Goal: Task Accomplishment & Management: Complete application form

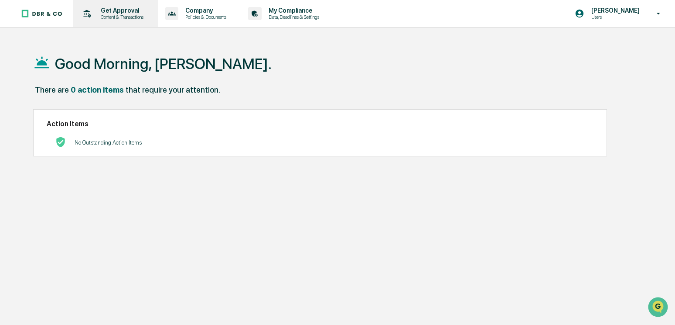
click at [128, 7] on div "Get Approval Content & Transactions" at bounding box center [115, 13] width 76 height 27
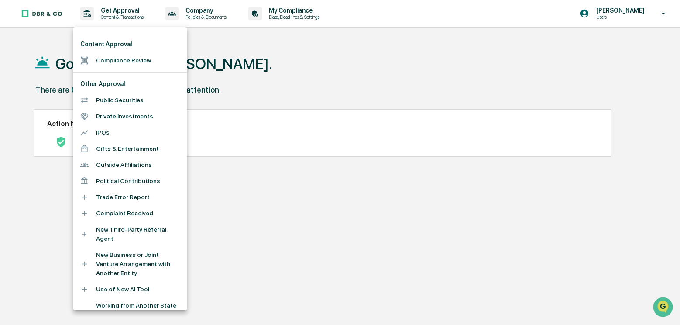
click at [140, 58] on li "Compliance Review" at bounding box center [129, 60] width 113 height 16
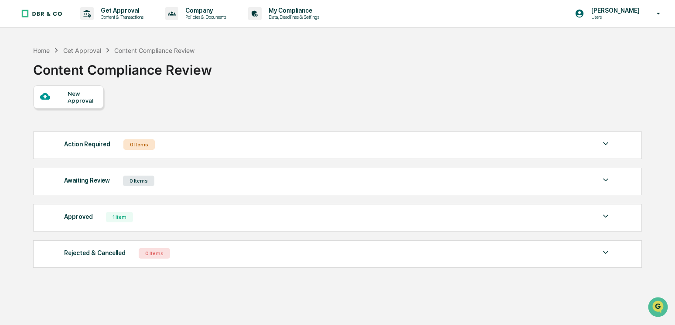
click at [79, 102] on div "New Approval" at bounding box center [82, 97] width 29 height 14
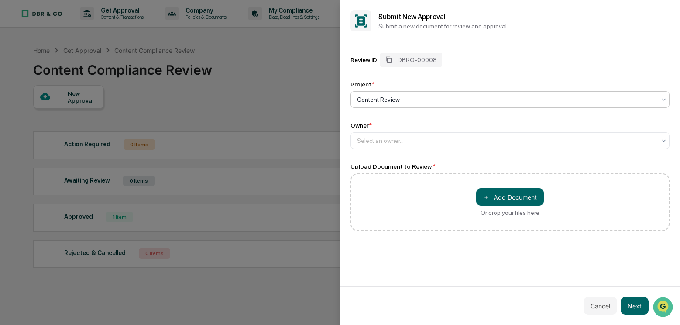
click at [404, 98] on div at bounding box center [506, 99] width 299 height 9
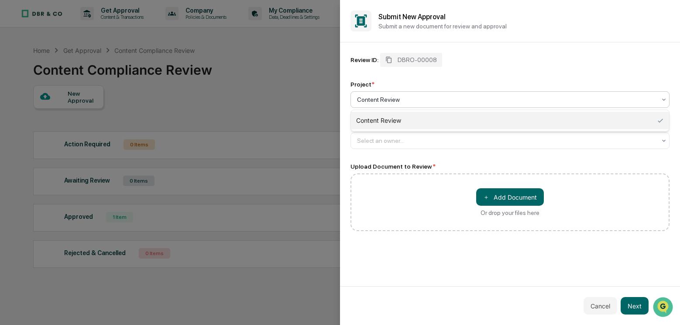
click at [397, 118] on div "Content Review" at bounding box center [510, 120] width 318 height 17
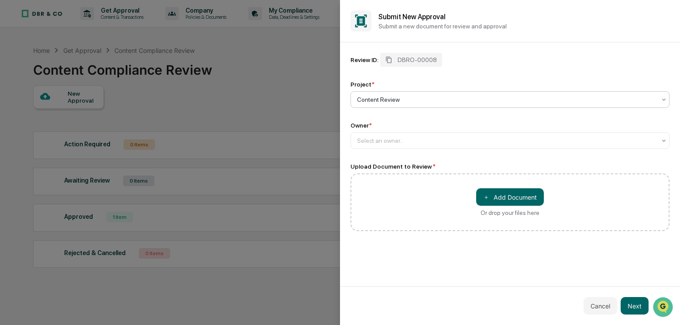
click at [390, 96] on div at bounding box center [506, 99] width 299 height 9
click at [426, 104] on div "Content Review" at bounding box center [507, 99] width 308 height 12
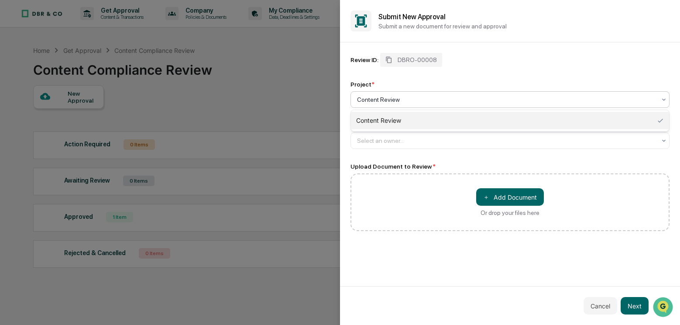
drag, startPoint x: 401, startPoint y: 101, endPoint x: 253, endPoint y: 99, distance: 148.8
click at [258, 99] on body "Get Approval Content & Transactions Company Policies & Documents My Compliance …" at bounding box center [337, 183] width 675 height 366
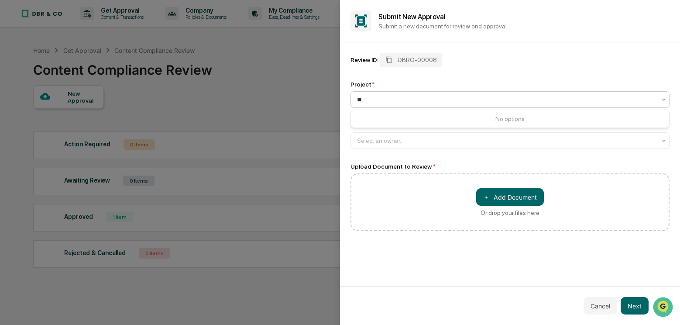
type input "*"
type input "**********"
click at [360, 137] on div at bounding box center [506, 140] width 299 height 9
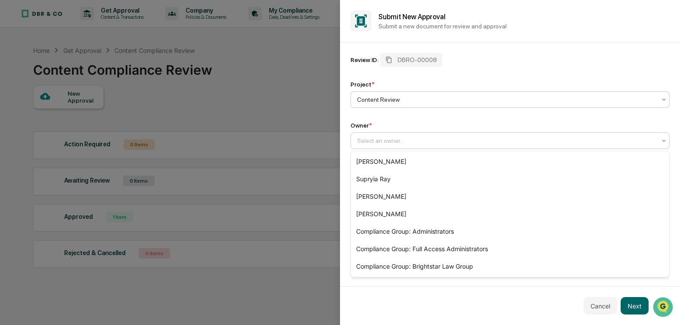
click at [414, 101] on div at bounding box center [506, 99] width 299 height 9
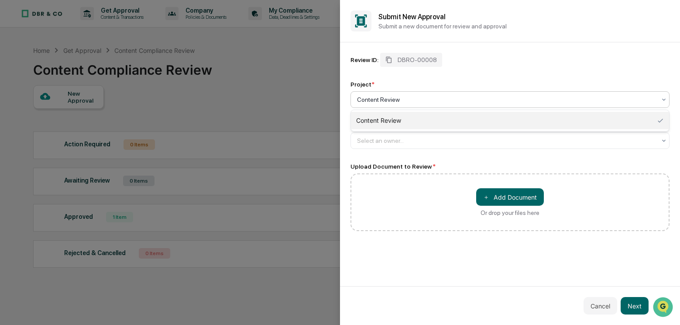
click at [414, 116] on div "Content Review" at bounding box center [510, 120] width 318 height 17
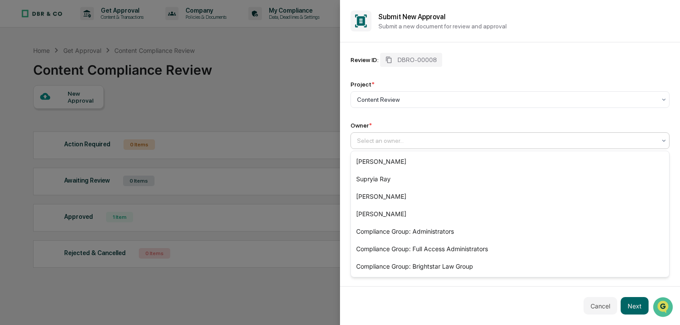
click at [376, 139] on div at bounding box center [506, 140] width 299 height 9
click at [602, 312] on button "Cancel" at bounding box center [600, 305] width 34 height 17
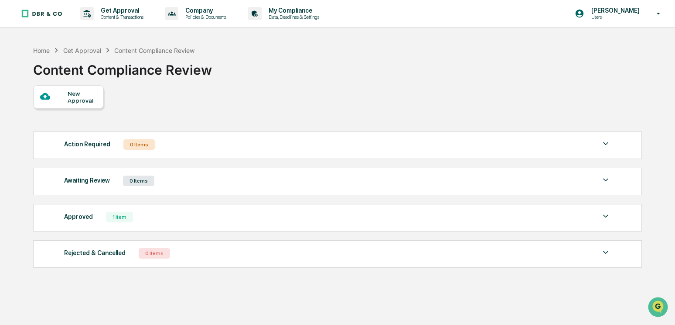
click at [84, 51] on div "Get Approval" at bounding box center [82, 50] width 38 height 7
click at [86, 49] on div "Get Approval" at bounding box center [82, 50] width 38 height 7
click at [108, 9] on p "Get Approval" at bounding box center [121, 10] width 54 height 7
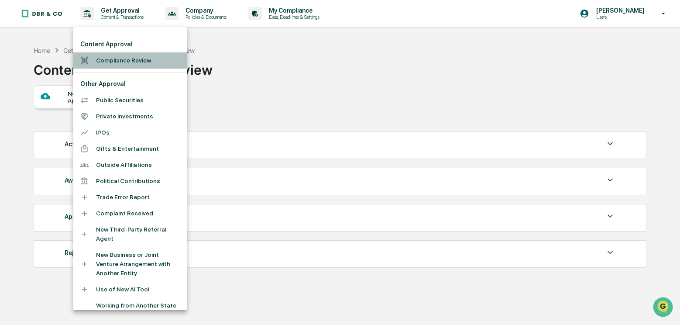
click at [135, 59] on li "Compliance Review" at bounding box center [129, 60] width 113 height 16
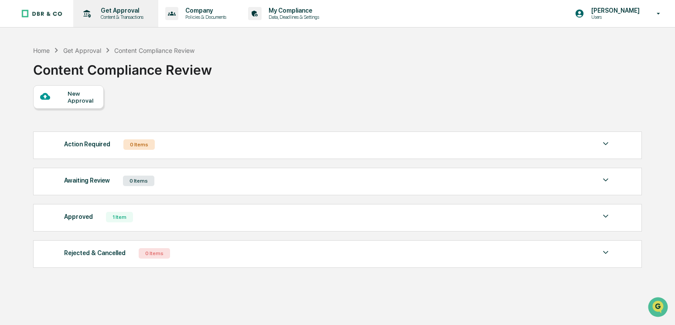
click at [121, 14] on p "Content & Transactions" at bounding box center [121, 17] width 54 height 6
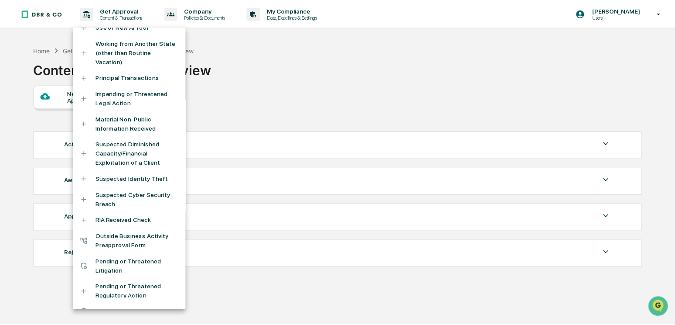
scroll to position [283, 0]
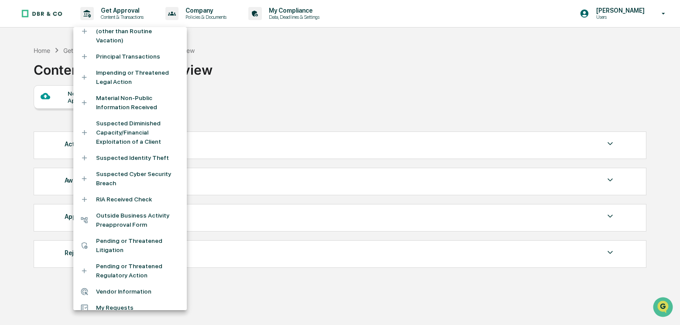
click at [120, 303] on li "My Requests" at bounding box center [129, 307] width 113 height 16
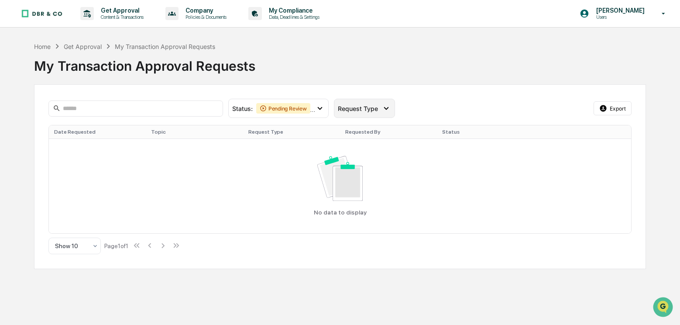
click at [370, 105] on div "Request Type" at bounding box center [364, 108] width 61 height 19
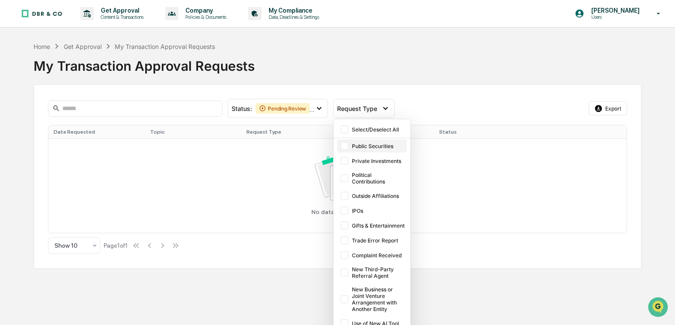
click at [344, 144] on div at bounding box center [345, 146] width 8 height 8
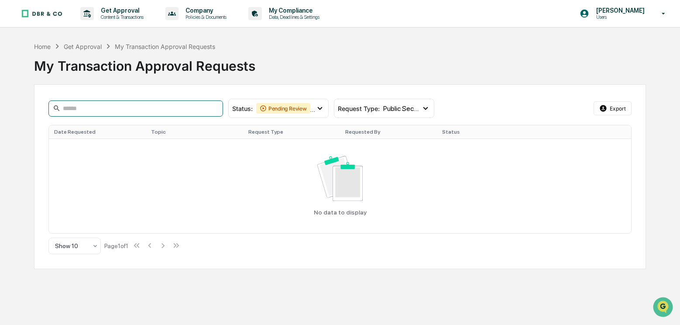
click at [89, 109] on input at bounding box center [135, 108] width 175 height 16
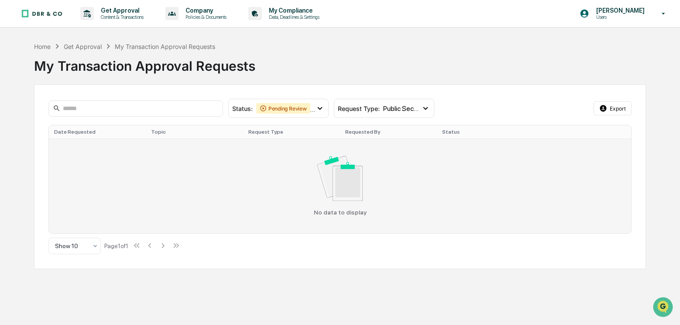
click at [77, 144] on td "No data to display" at bounding box center [340, 185] width 582 height 94
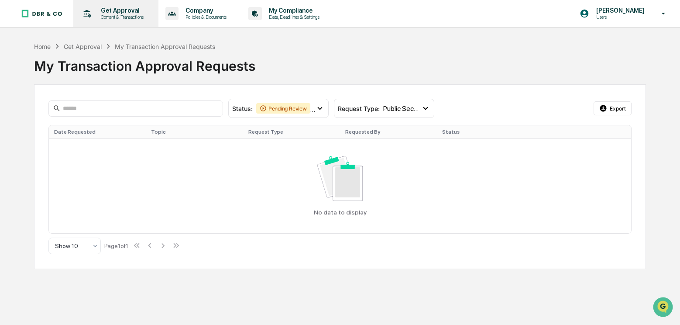
click at [124, 13] on p "Get Approval" at bounding box center [121, 10] width 54 height 7
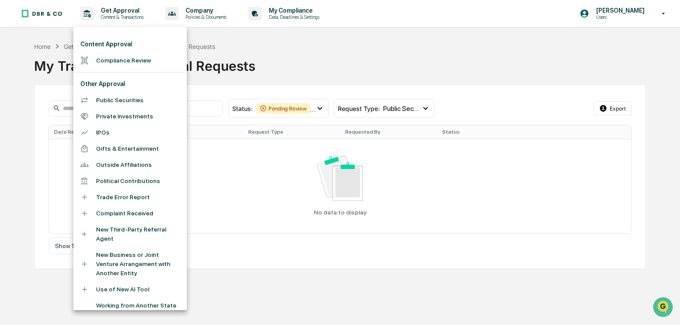
click at [129, 100] on li "Public Securities" at bounding box center [129, 100] width 113 height 16
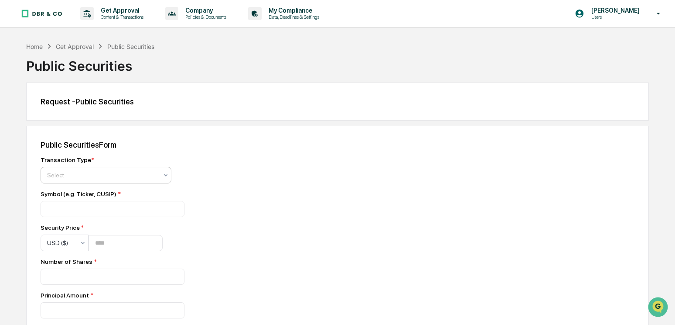
click at [164, 172] on icon at bounding box center [165, 174] width 7 height 7
click at [80, 48] on div "Get Approval" at bounding box center [75, 46] width 38 height 7
drag, startPoint x: 82, startPoint y: 45, endPoint x: 114, endPoint y: 96, distance: 60.8
click at [88, 47] on div "Get Approval" at bounding box center [75, 46] width 38 height 7
click at [118, 107] on div "Request - Public Securities" at bounding box center [337, 101] width 623 height 38
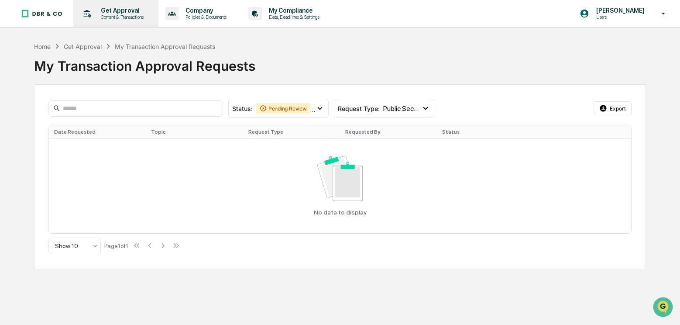
click at [132, 18] on p "Content & Transactions" at bounding box center [121, 17] width 54 height 6
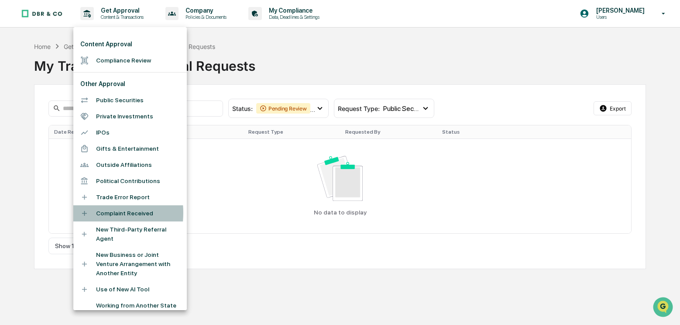
click at [86, 212] on icon at bounding box center [84, 213] width 8 height 8
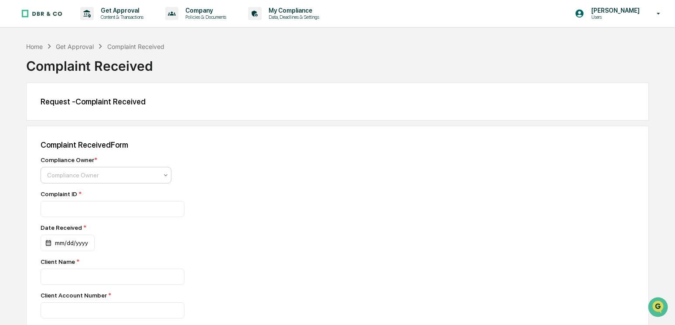
click at [118, 177] on div at bounding box center [102, 175] width 111 height 9
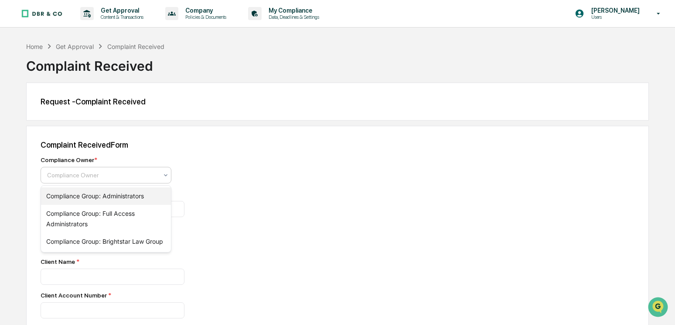
click at [129, 198] on div "Compliance Group: Administrators" at bounding box center [106, 195] width 130 height 17
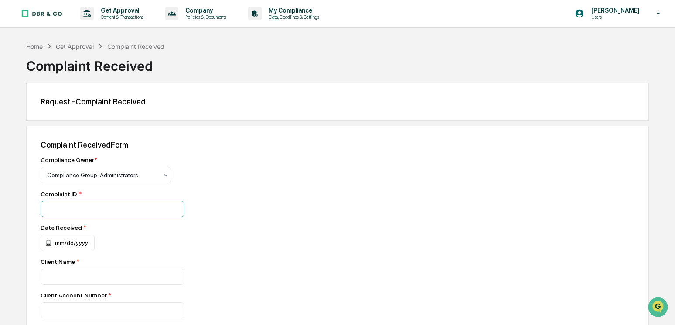
click at [123, 203] on input at bounding box center [113, 209] width 144 height 16
type input "**********"
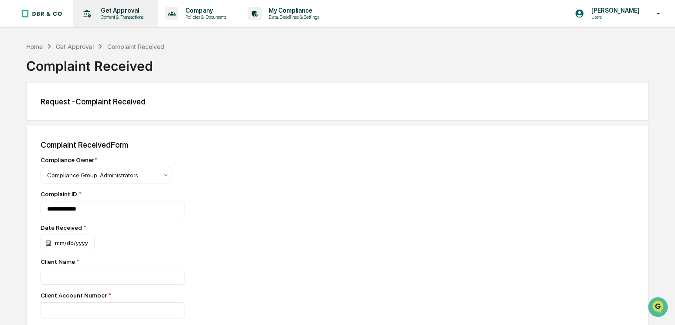
click at [101, 6] on div "Get Approval Content & Transactions" at bounding box center [115, 13] width 76 height 27
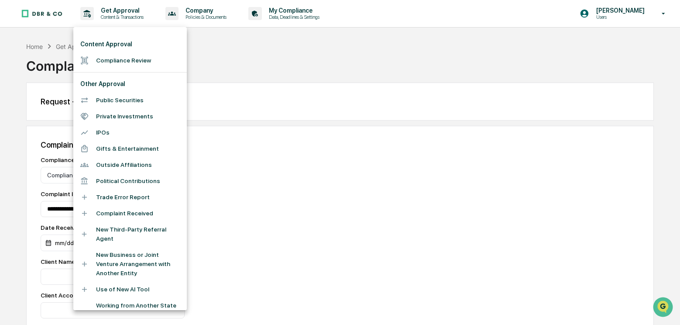
click at [110, 116] on li "Private Investments" at bounding box center [129, 116] width 113 height 16
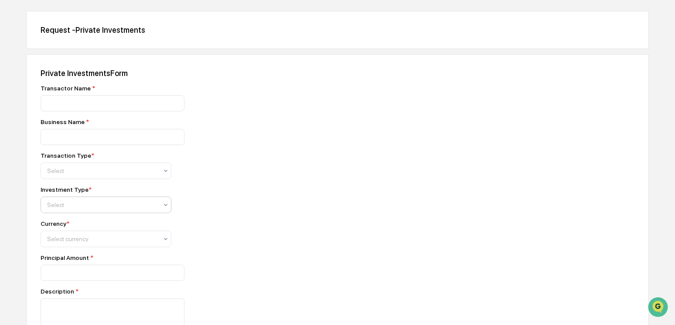
scroll to position [87, 0]
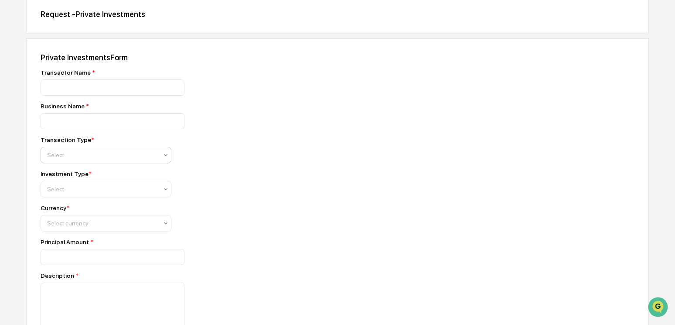
click at [116, 159] on div at bounding box center [102, 155] width 111 height 9
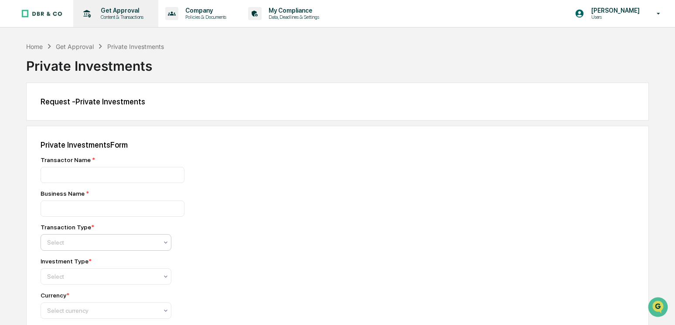
click at [117, 17] on p "Content & Transactions" at bounding box center [121, 17] width 54 height 6
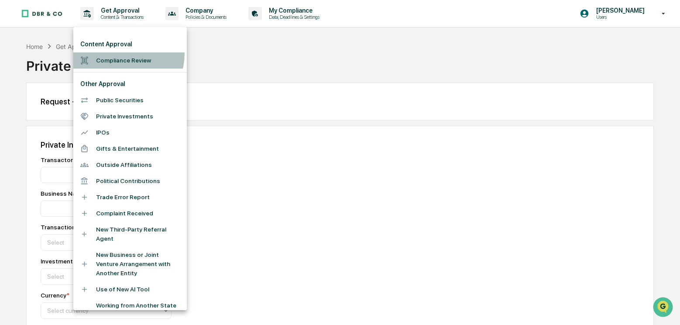
click at [121, 54] on li "Compliance Review" at bounding box center [129, 60] width 113 height 16
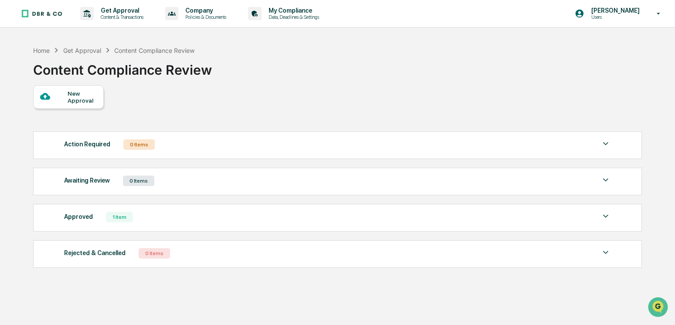
drag, startPoint x: 617, startPoint y: 216, endPoint x: 608, endPoint y: 217, distance: 9.8
click at [619, 217] on div "Approved 1 Item File Name Review Id Created Date Requested By Compliance Owner …" at bounding box center [337, 217] width 609 height 27
click at [606, 215] on img at bounding box center [606, 216] width 10 height 10
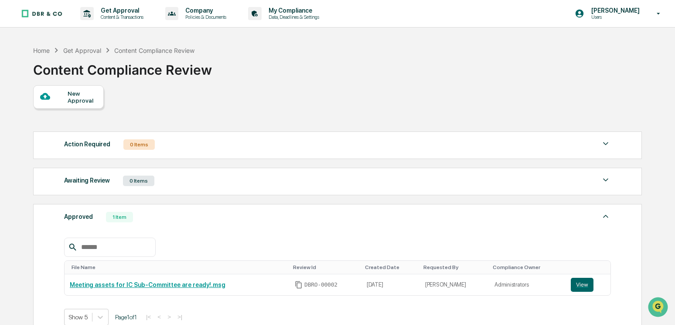
click at [74, 46] on div "Home Get Approval Content Compliance Review" at bounding box center [113, 50] width 161 height 10
click at [87, 54] on div "Get Approval" at bounding box center [82, 50] width 38 height 7
click at [126, 14] on p "Content & Transactions" at bounding box center [121, 17] width 54 height 6
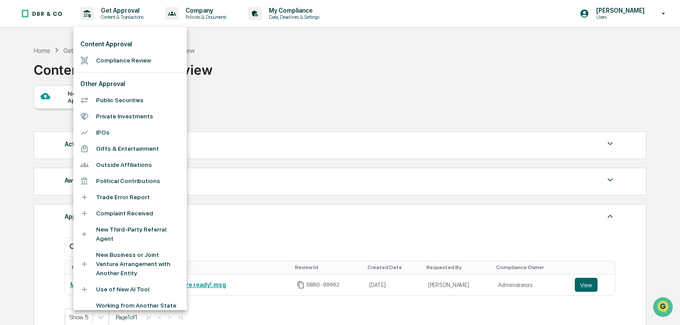
click at [287, 10] on div at bounding box center [340, 162] width 680 height 325
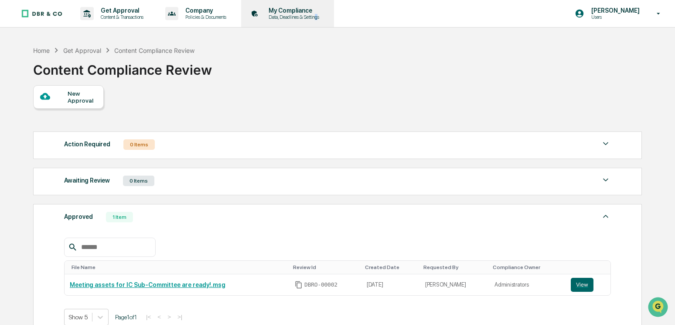
click at [324, 14] on p "Data, Deadlines & Settings" at bounding box center [293, 17] width 62 height 6
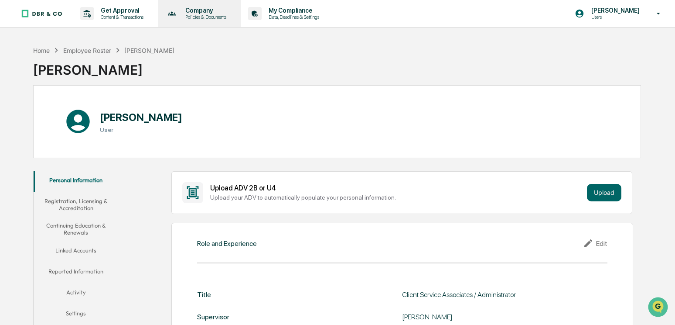
click at [199, 11] on p "Company" at bounding box center [204, 10] width 52 height 7
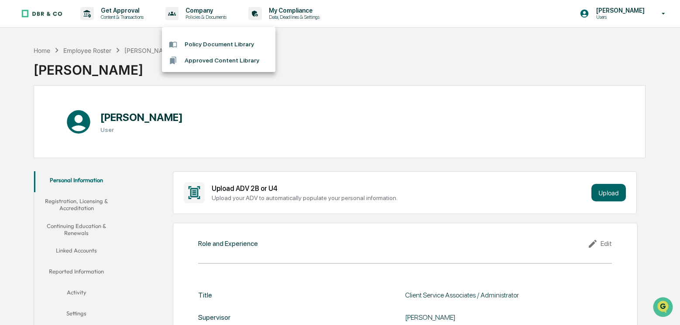
click at [130, 14] on div at bounding box center [340, 162] width 680 height 325
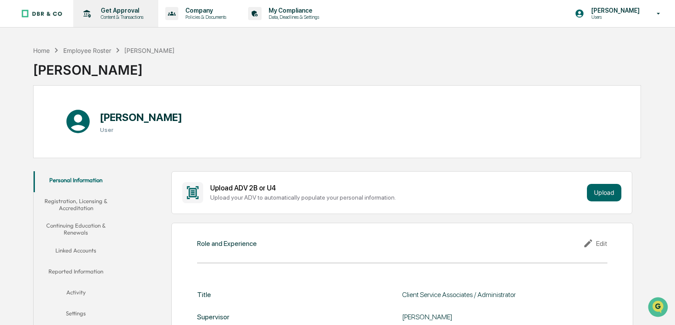
click at [120, 14] on p "Get Approval" at bounding box center [121, 10] width 54 height 7
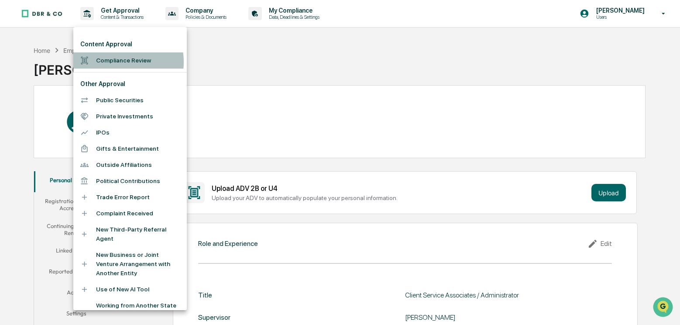
click at [110, 62] on li "Compliance Review" at bounding box center [129, 60] width 113 height 16
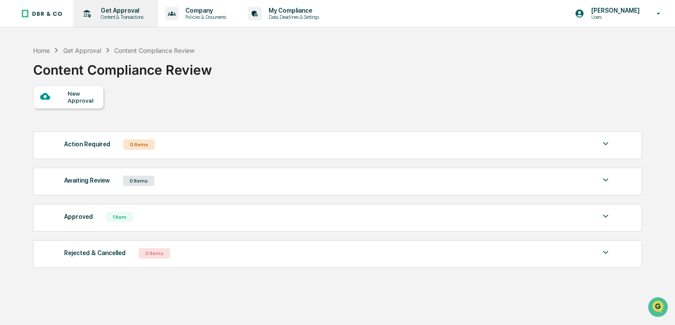
click at [120, 14] on p "Content & Transactions" at bounding box center [121, 17] width 54 height 6
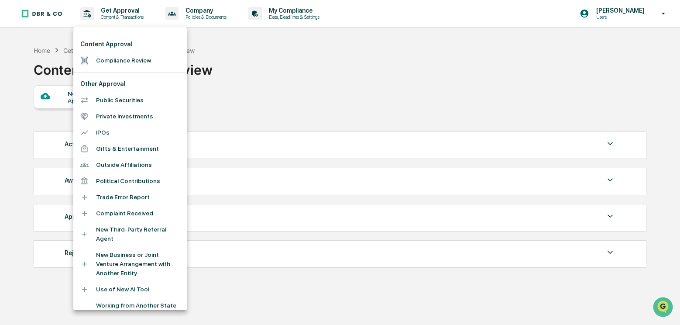
click at [106, 61] on li "Compliance Review" at bounding box center [129, 60] width 113 height 16
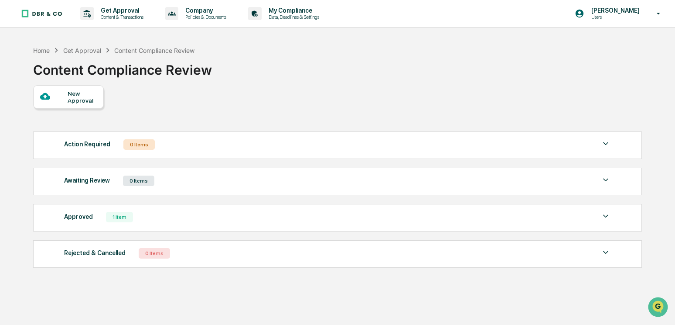
click at [613, 219] on div "Approved 1 Item File Name Review Id Created Date Requested By Compliance Owner …" at bounding box center [337, 217] width 609 height 27
click at [610, 218] on img at bounding box center [606, 216] width 10 height 10
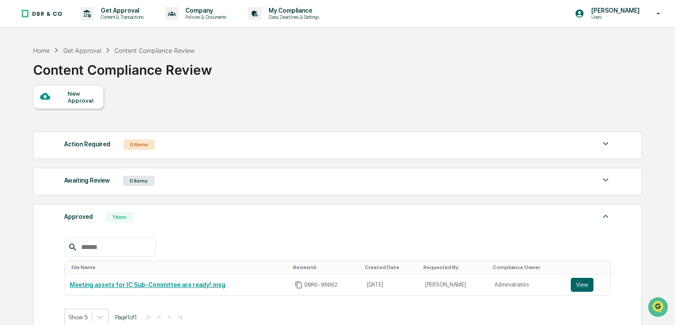
click at [610, 218] on img at bounding box center [606, 216] width 10 height 10
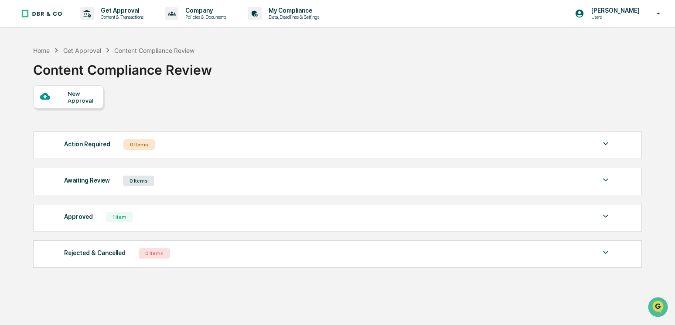
click at [139, 144] on div "0 Items" at bounding box center [138, 144] width 31 height 10
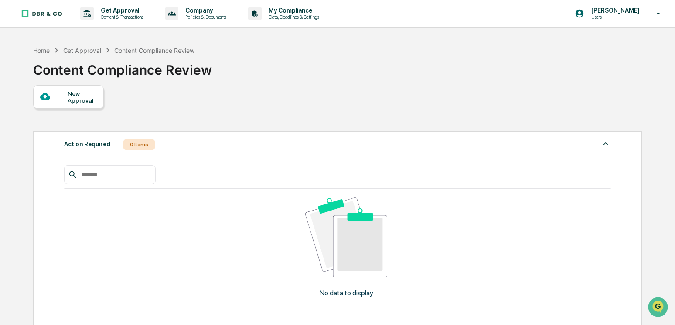
click at [139, 144] on div "0 Items" at bounding box center [138, 144] width 31 height 10
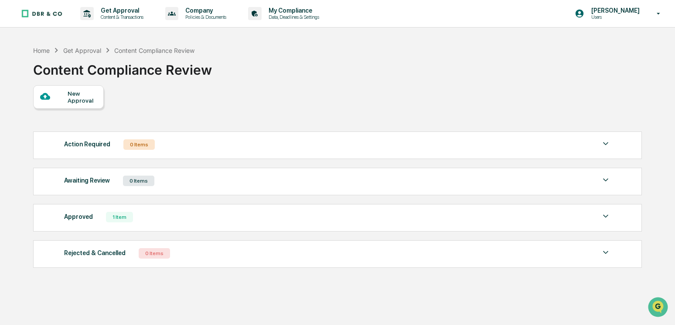
click at [136, 185] on div "0 Items" at bounding box center [138, 180] width 31 height 10
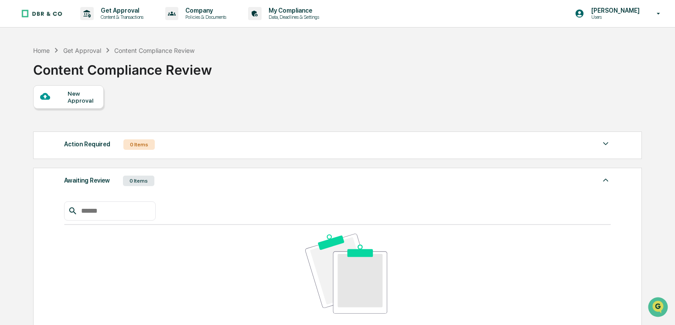
click at [136, 183] on div "0 Items" at bounding box center [138, 180] width 31 height 10
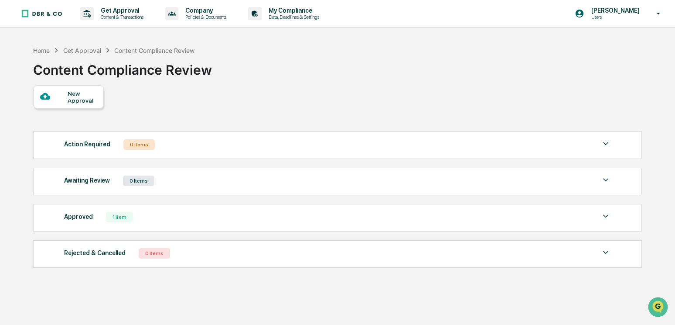
click at [130, 214] on div "1 Item" at bounding box center [119, 217] width 27 height 10
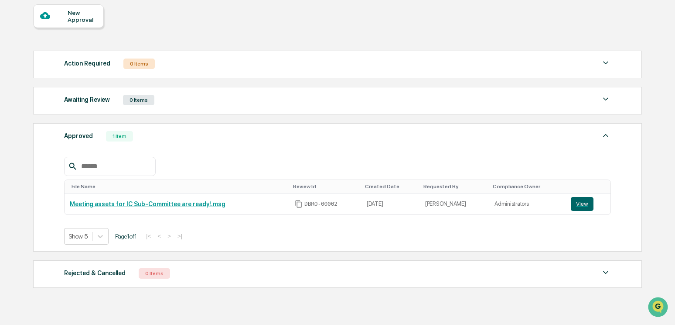
scroll to position [87, 0]
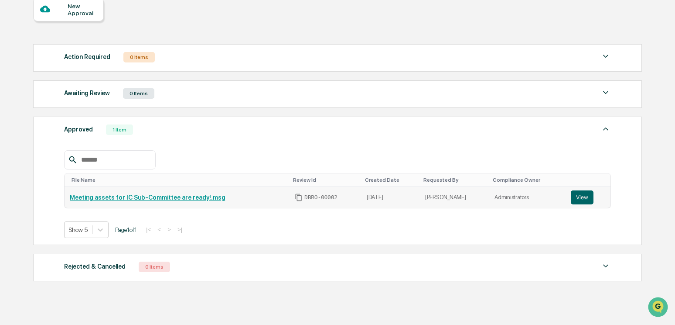
click at [130, 199] on link "Meeting assets for IC Sub-Committee are ready!.msg" at bounding box center [148, 197] width 156 height 7
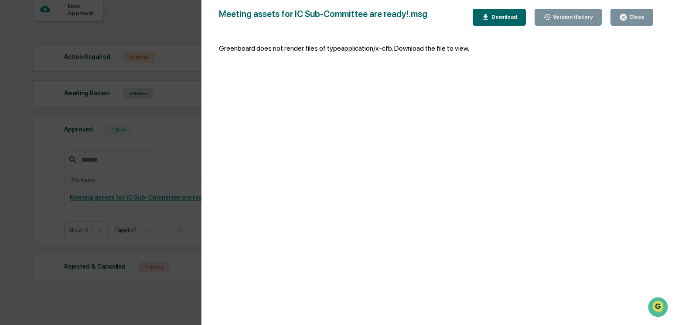
drag, startPoint x: 667, startPoint y: 25, endPoint x: 640, endPoint y: 24, distance: 26.6
click at [662, 25] on div "Version History 09/23/2025, 04:45 PM Connie Pallof Meeting assets for IC Sub-Co…" at bounding box center [439, 171] width 474 height 342
click at [637, 23] on button "Close" at bounding box center [632, 17] width 43 height 17
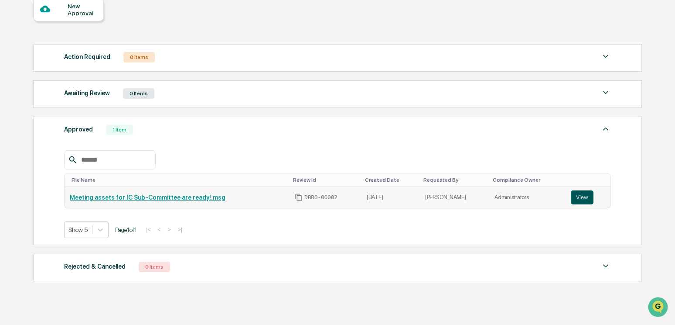
click at [579, 194] on button "View" at bounding box center [582, 197] width 23 height 14
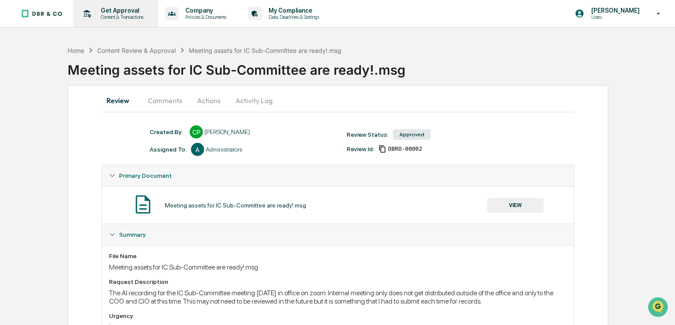
click at [117, 7] on div "Get Approval Content & Transactions" at bounding box center [115, 13] width 76 height 27
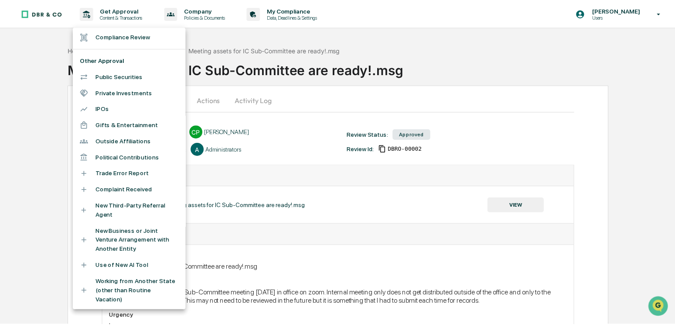
scroll to position [44, 0]
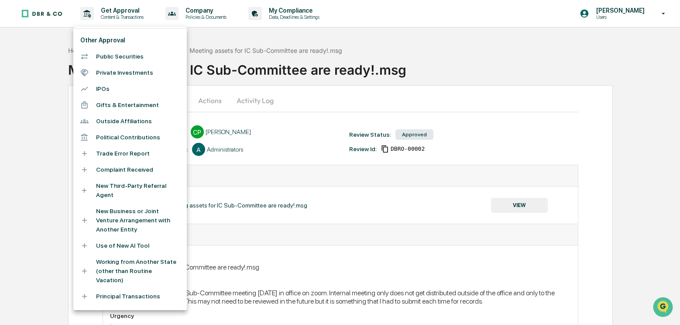
click at [89, 243] on div at bounding box center [88, 245] width 16 height 8
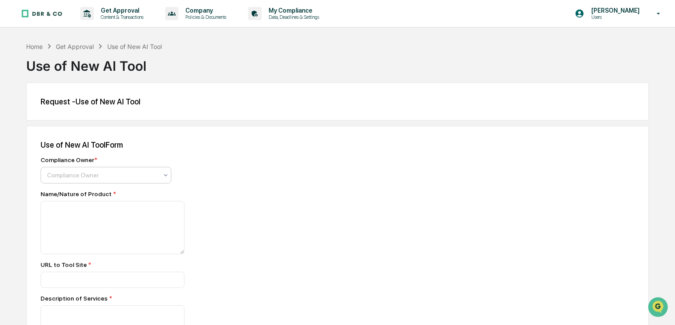
click at [164, 175] on icon at bounding box center [165, 174] width 7 height 7
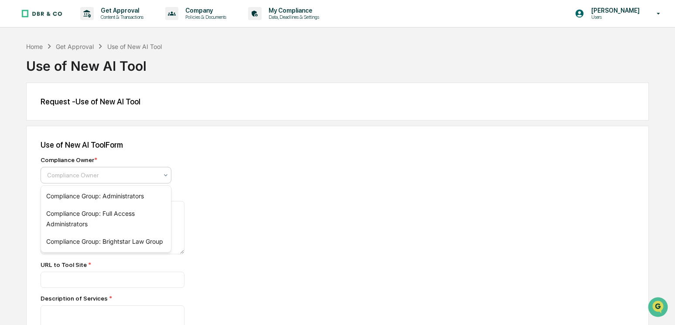
click at [264, 173] on div "Compliance Owner * 3 results available. Use Up and Down to choose options, pres…" at bounding box center [193, 169] width 305 height 27
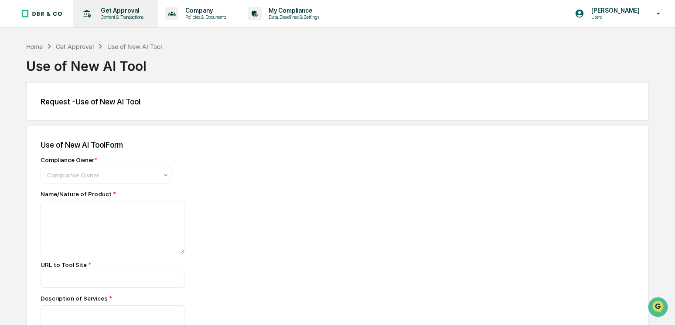
click at [127, 10] on p "Get Approval" at bounding box center [121, 10] width 54 height 7
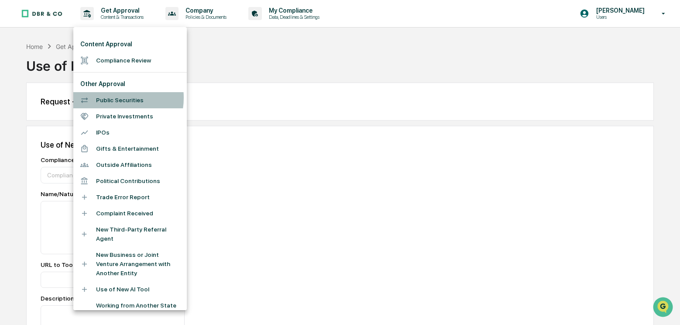
click at [112, 98] on li "Public Securities" at bounding box center [129, 100] width 113 height 16
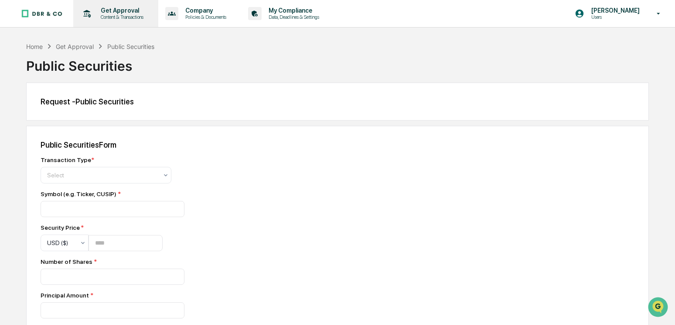
click at [109, 11] on p "Get Approval" at bounding box center [121, 10] width 54 height 7
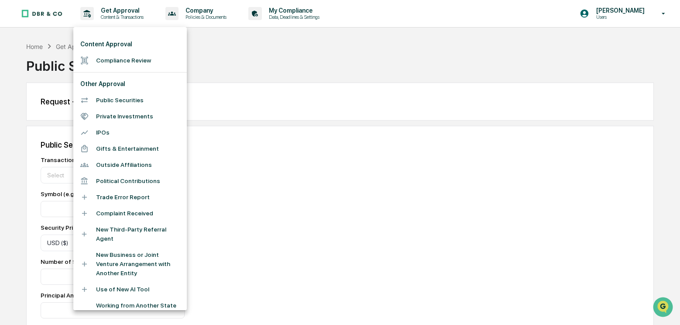
click at [95, 130] on div at bounding box center [88, 132] width 16 height 8
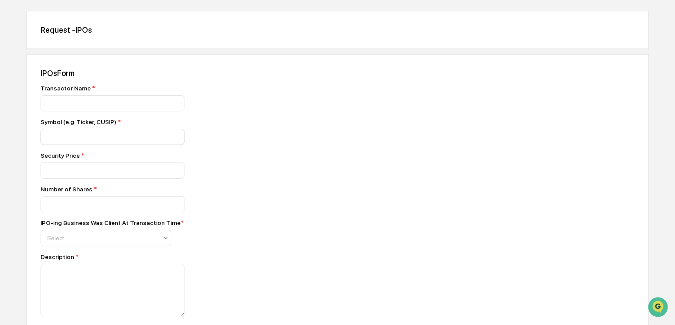
scroll to position [131, 0]
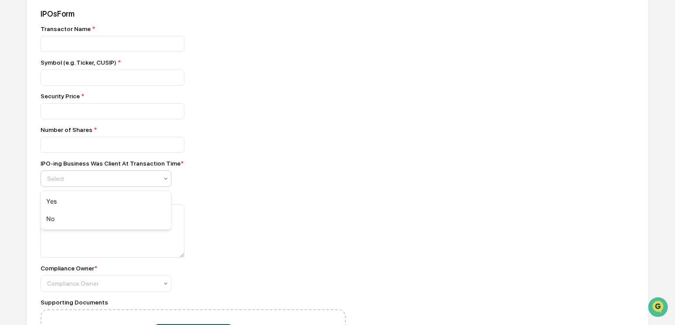
click at [160, 179] on div "Select" at bounding box center [103, 178] width 120 height 12
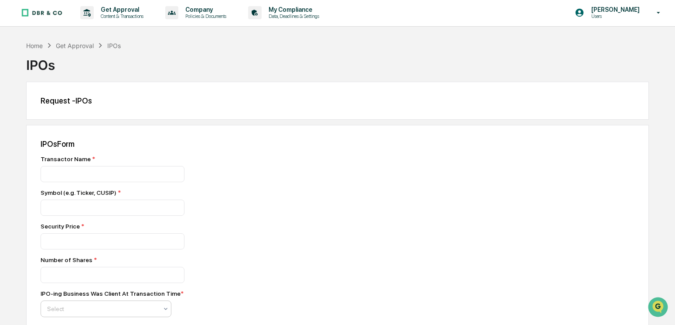
scroll to position [0, 0]
click at [82, 43] on div "Get Approval" at bounding box center [75, 46] width 38 height 7
click at [116, 19] on p "Content & Transactions" at bounding box center [121, 17] width 54 height 6
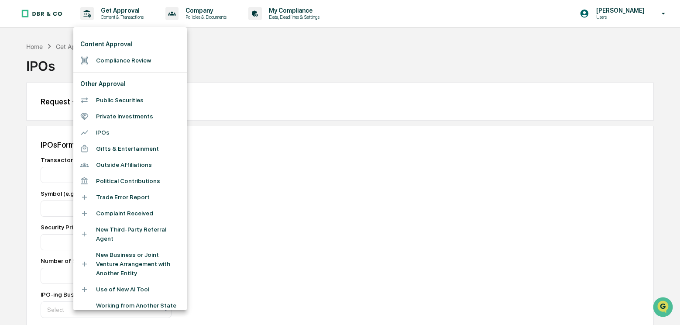
click at [125, 162] on li "Outside Affiliations" at bounding box center [129, 165] width 113 height 16
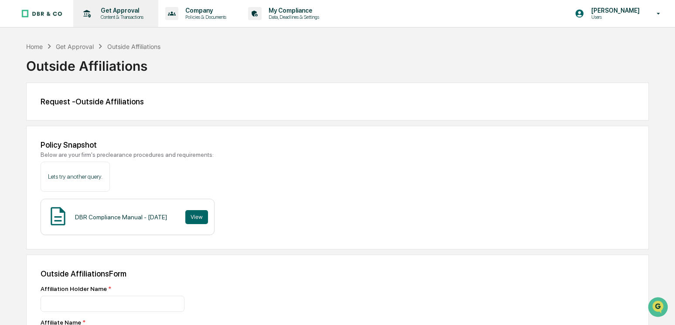
click at [119, 8] on p "Get Approval" at bounding box center [121, 10] width 54 height 7
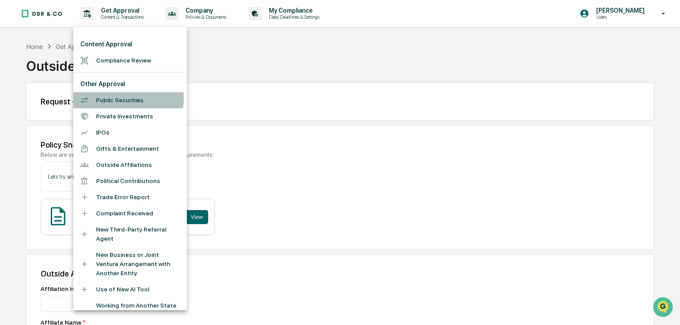
click at [112, 98] on li "Public Securities" at bounding box center [129, 100] width 113 height 16
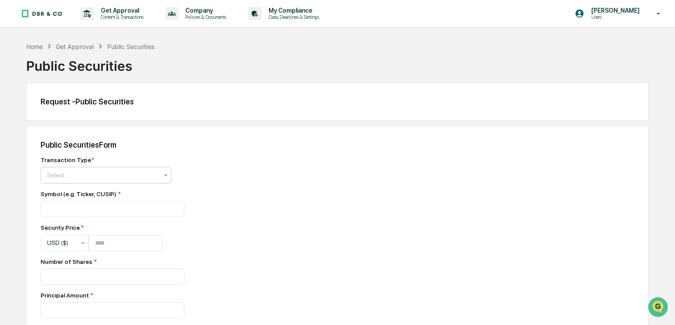
click at [139, 177] on div at bounding box center [102, 175] width 111 height 9
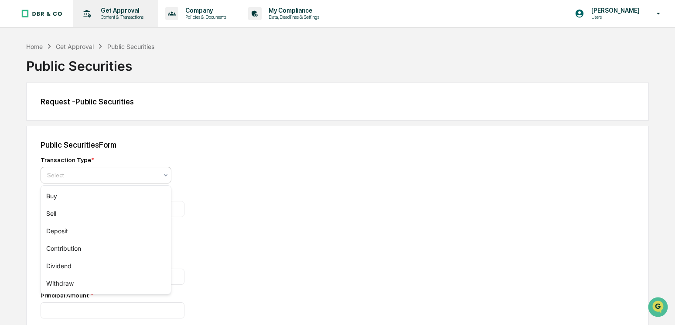
click at [119, 13] on p "Get Approval" at bounding box center [121, 10] width 54 height 7
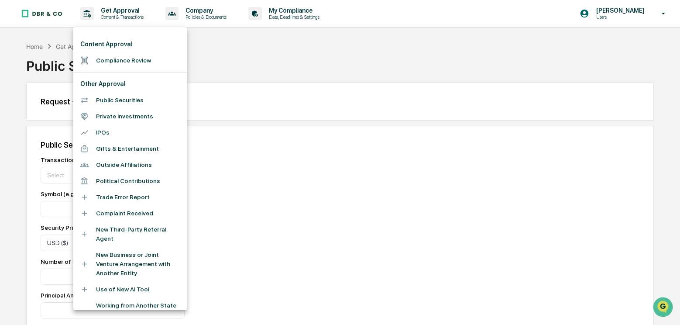
click at [130, 113] on li "Private Investments" at bounding box center [129, 116] width 113 height 16
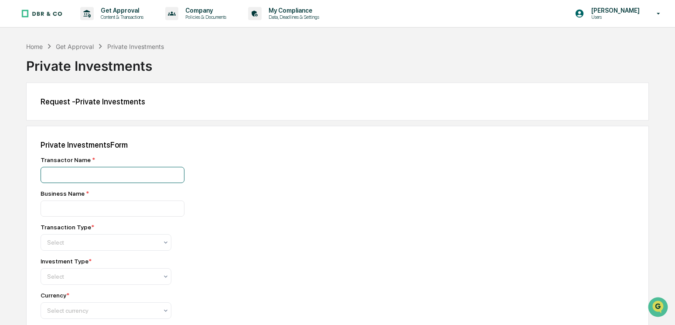
click at [111, 175] on input at bounding box center [113, 175] width 144 height 16
type input "**********"
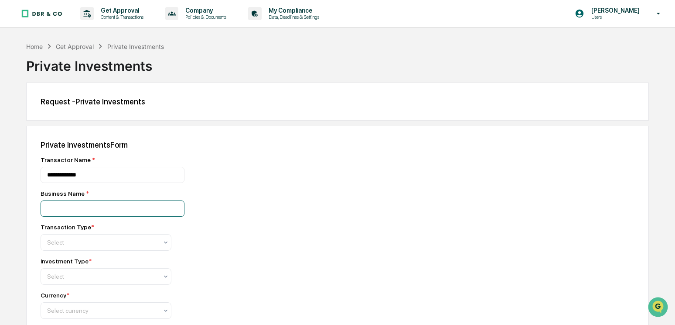
click at [55, 208] on input at bounding box center [113, 208] width 144 height 16
drag, startPoint x: 303, startPoint y: 237, endPoint x: 274, endPoint y: 237, distance: 28.4
click at [303, 237] on div "Transaction Type * Select" at bounding box center [193, 236] width 305 height 27
click at [167, 245] on icon at bounding box center [165, 242] width 7 height 7
click at [161, 246] on div "Select" at bounding box center [103, 242] width 120 height 12
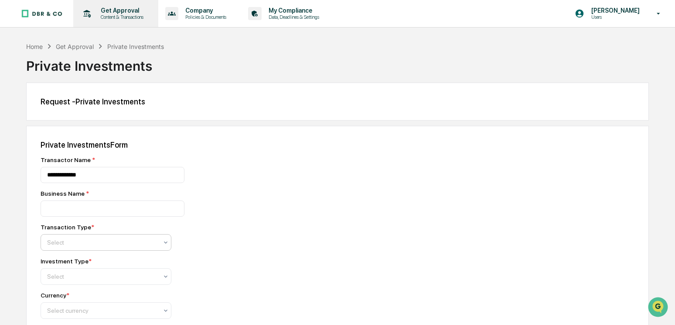
click at [117, 23] on div "Get Approval Content & Transactions" at bounding box center [115, 13] width 76 height 27
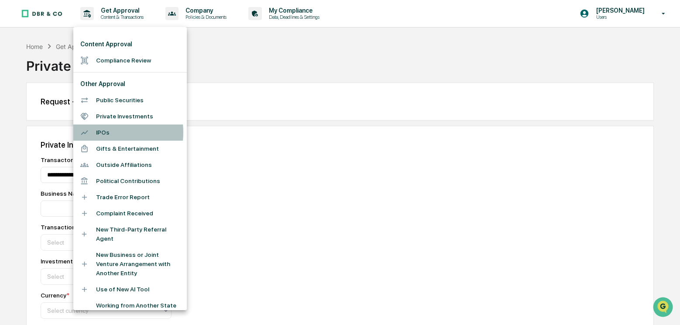
click at [99, 132] on li "IPOs" at bounding box center [129, 132] width 113 height 16
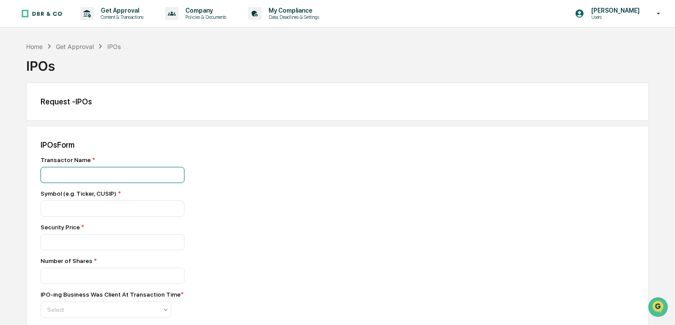
click at [86, 168] on input at bounding box center [113, 175] width 144 height 16
type input "**********"
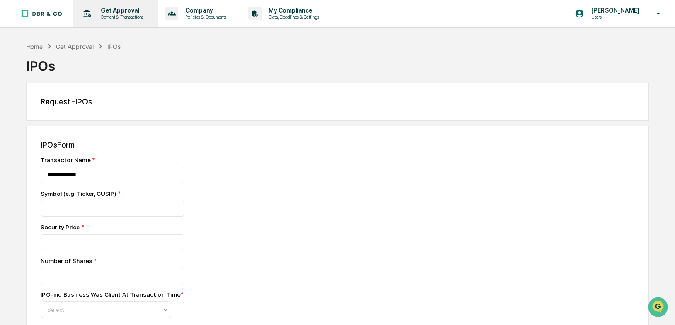
click at [117, 20] on div "Get Approval Content & Transactions" at bounding box center [115, 13] width 76 height 27
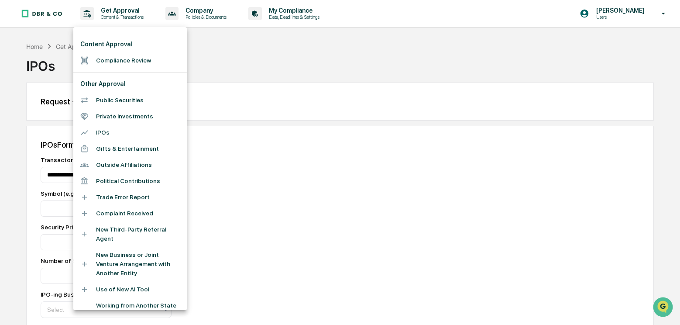
click at [314, 49] on div at bounding box center [340, 162] width 680 height 325
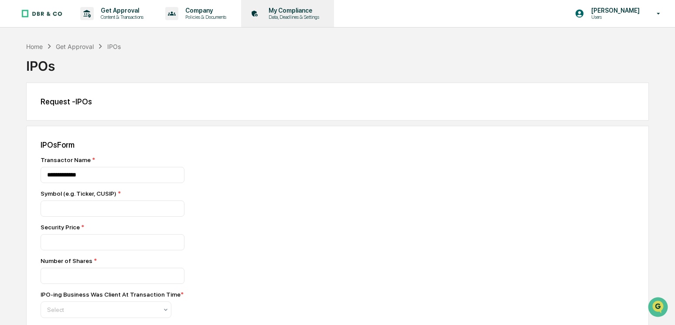
click at [303, 8] on p "My Compliance" at bounding box center [293, 10] width 62 height 7
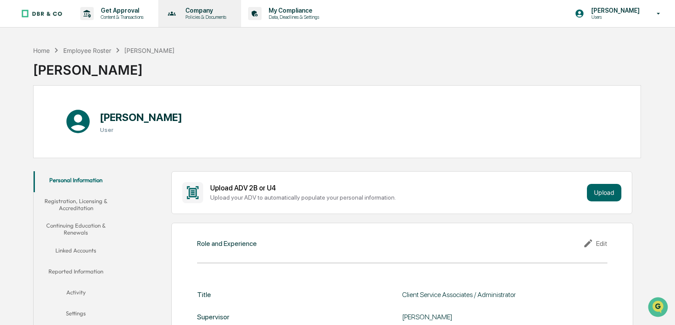
click at [206, 9] on p "Company" at bounding box center [204, 10] width 52 height 7
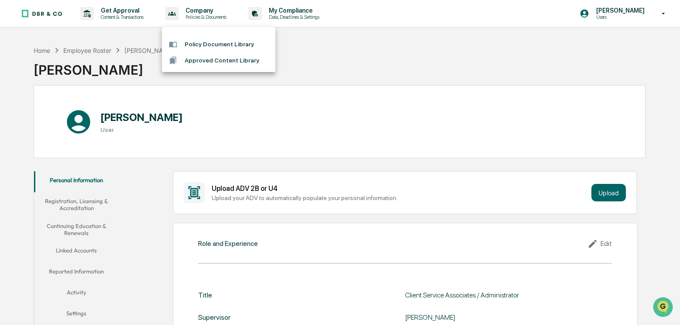
click at [147, 17] on div at bounding box center [340, 162] width 680 height 325
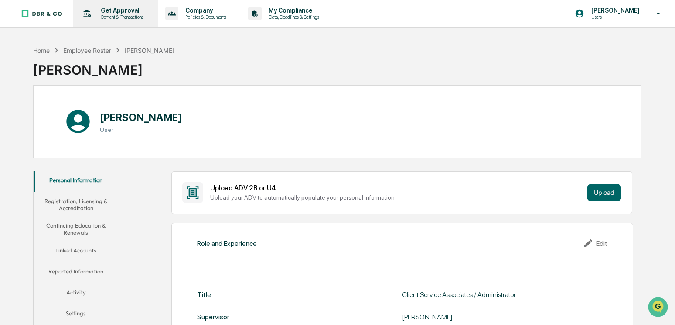
click at [114, 17] on p "Content & Transactions" at bounding box center [121, 17] width 54 height 6
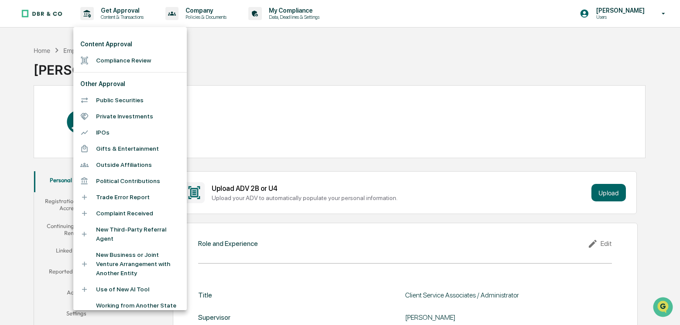
click at [410, 48] on div at bounding box center [340, 162] width 680 height 325
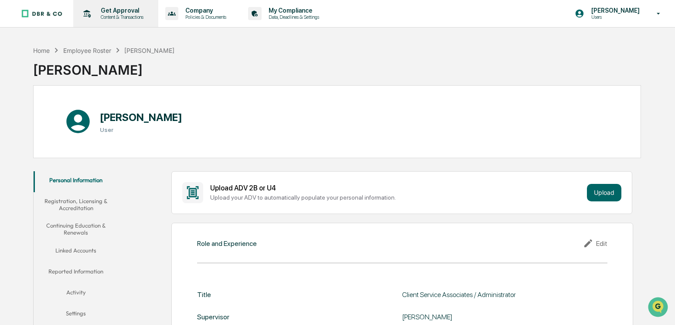
click at [114, 15] on p "Content & Transactions" at bounding box center [121, 17] width 54 height 6
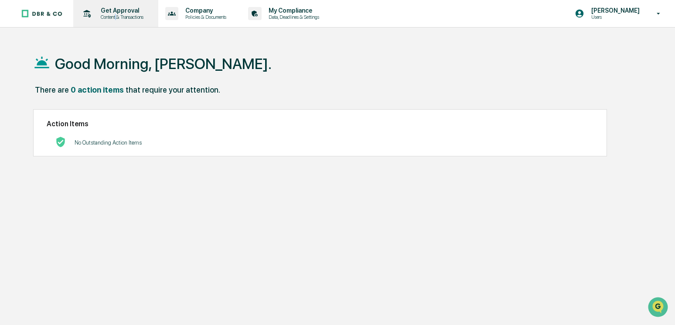
click at [117, 14] on p "Content & Transactions" at bounding box center [121, 17] width 54 height 6
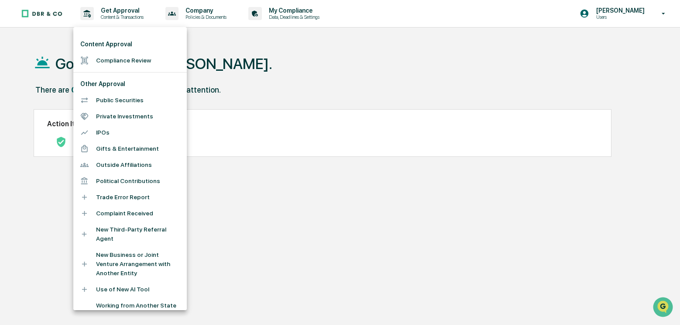
click at [662, 13] on div at bounding box center [340, 162] width 680 height 325
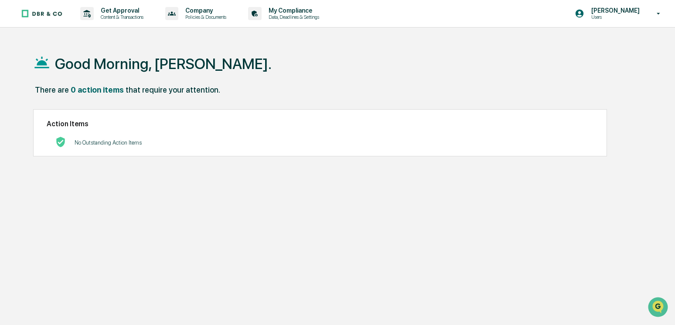
click at [662, 13] on icon at bounding box center [658, 14] width 15 height 8
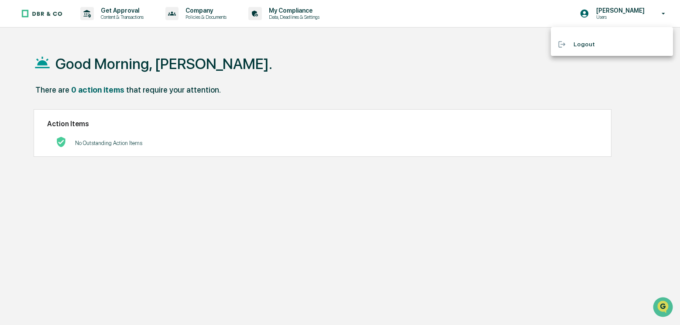
click at [662, 13] on div at bounding box center [340, 162] width 680 height 325
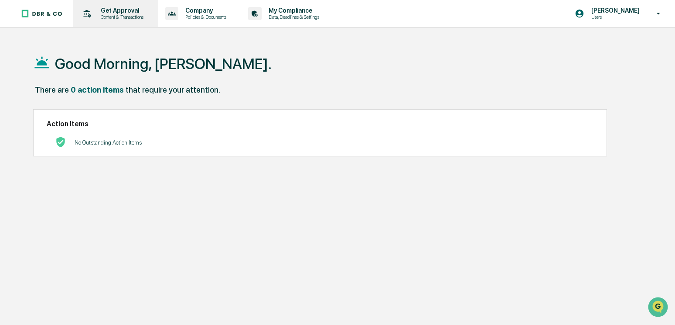
click at [127, 14] on p "Content & Transactions" at bounding box center [121, 17] width 54 height 6
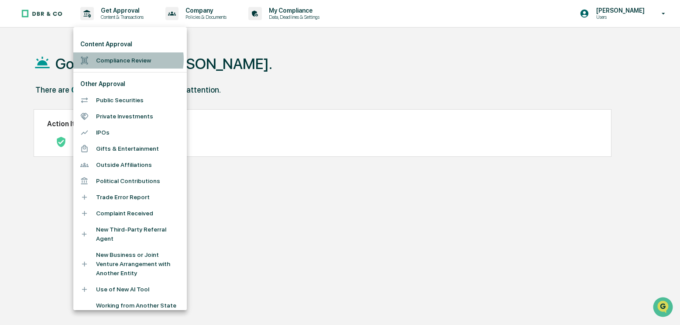
click at [128, 59] on li "Compliance Review" at bounding box center [129, 60] width 113 height 16
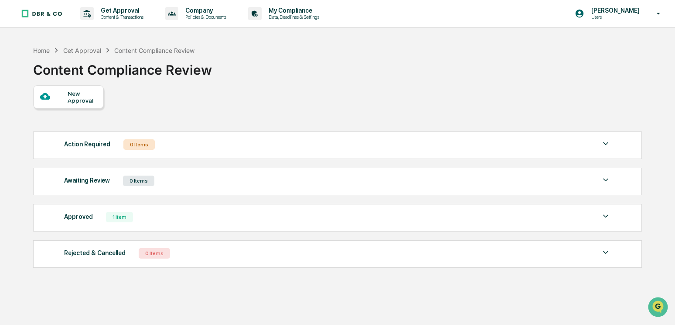
click at [75, 99] on div "New Approval" at bounding box center [82, 97] width 29 height 14
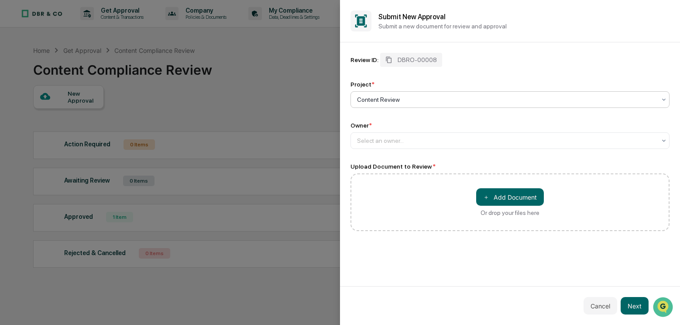
click at [414, 100] on div at bounding box center [506, 99] width 299 height 9
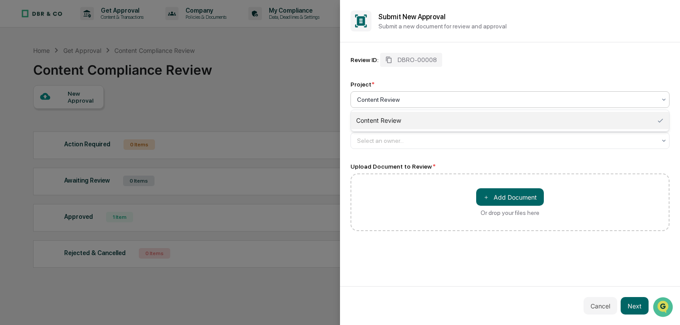
click at [407, 120] on div "Content Review" at bounding box center [510, 120] width 318 height 17
click at [411, 100] on div at bounding box center [506, 99] width 299 height 9
click at [408, 123] on div "Content Review" at bounding box center [510, 120] width 318 height 17
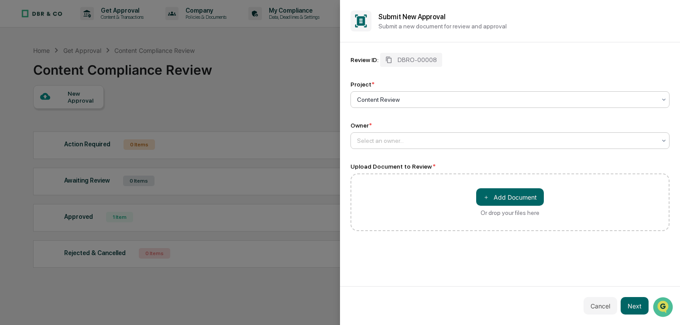
click at [381, 139] on div at bounding box center [506, 140] width 299 height 9
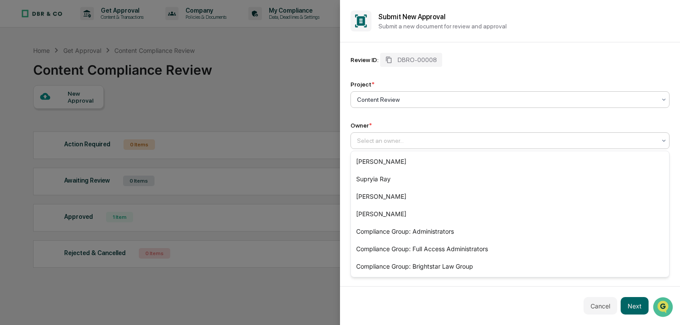
click at [440, 96] on div at bounding box center [506, 99] width 299 height 9
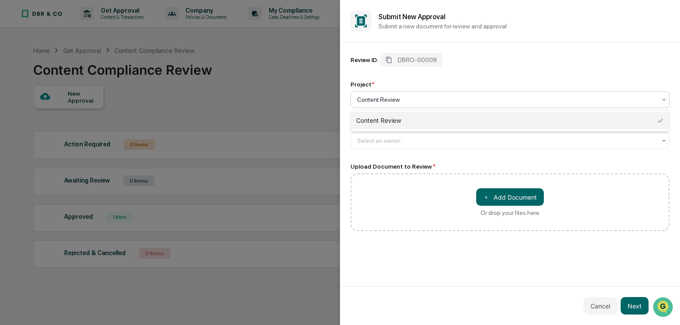
drag, startPoint x: 402, startPoint y: 99, endPoint x: 373, endPoint y: 102, distance: 28.5
click at [373, 102] on div at bounding box center [506, 99] width 299 height 9
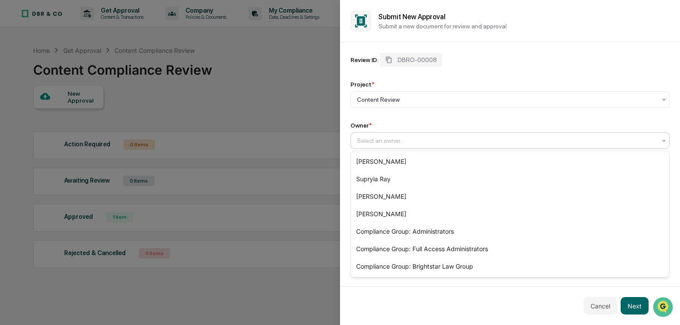
click at [403, 140] on div at bounding box center [506, 140] width 299 height 9
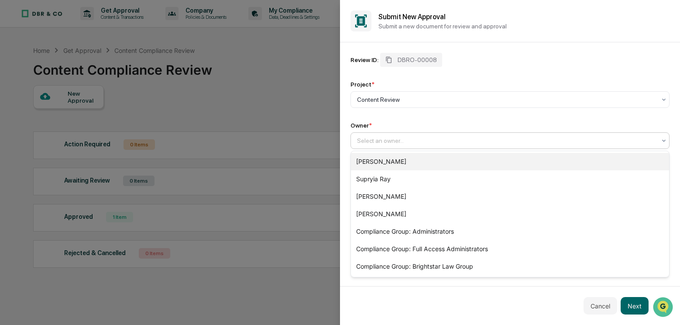
click at [371, 161] on div "Rich Chen" at bounding box center [510, 161] width 318 height 17
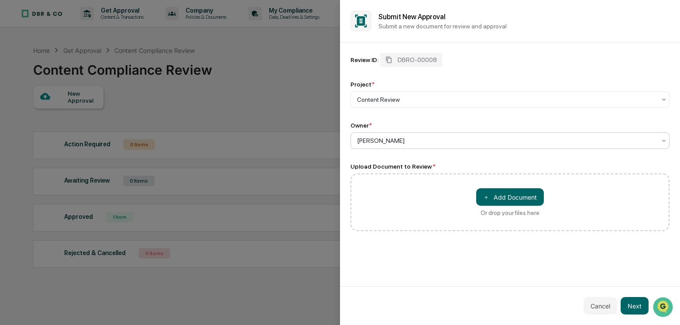
click at [366, 192] on div "＋ Add Document Or drop your files here" at bounding box center [509, 202] width 319 height 58
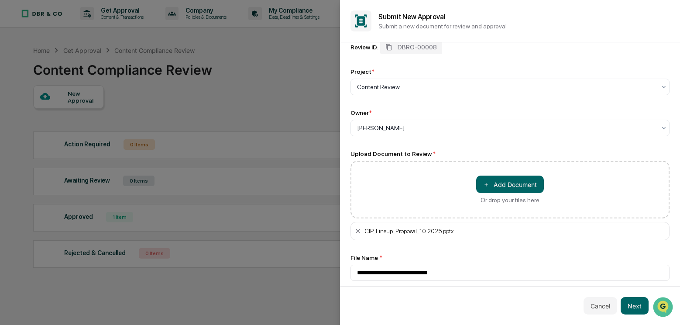
scroll to position [18, 0]
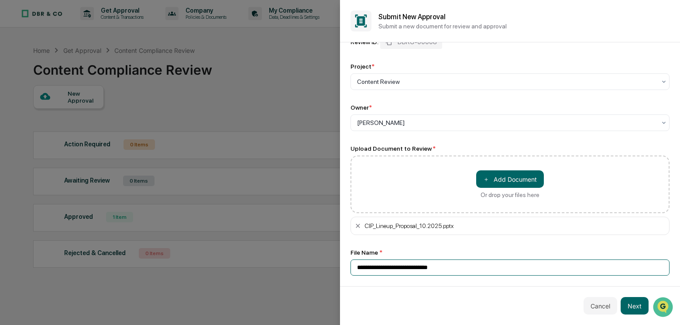
click at [468, 269] on input "**********" at bounding box center [509, 267] width 319 height 16
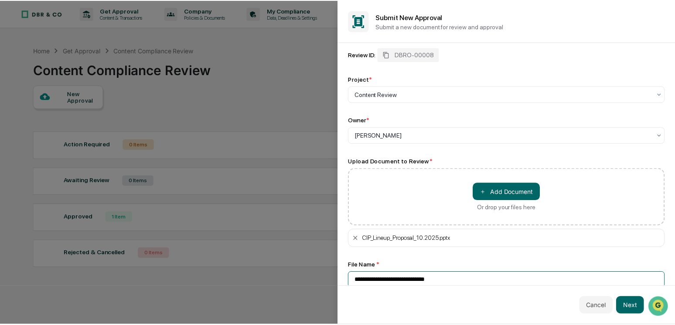
scroll to position [0, 0]
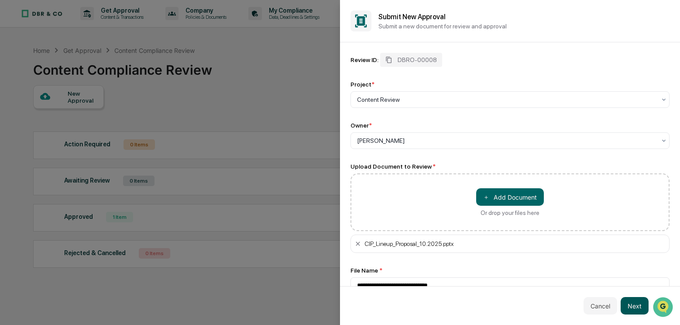
click at [637, 303] on button "Next" at bounding box center [634, 305] width 28 height 17
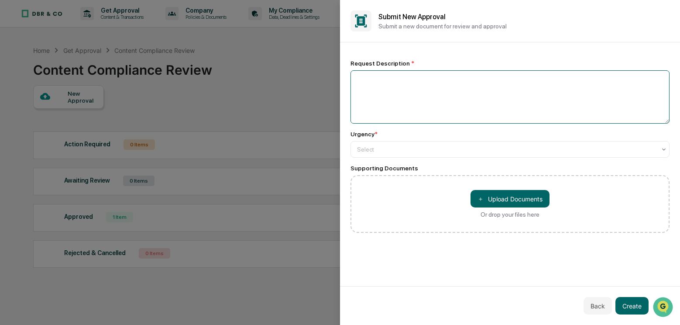
click at [364, 83] on textarea at bounding box center [509, 96] width 319 height 53
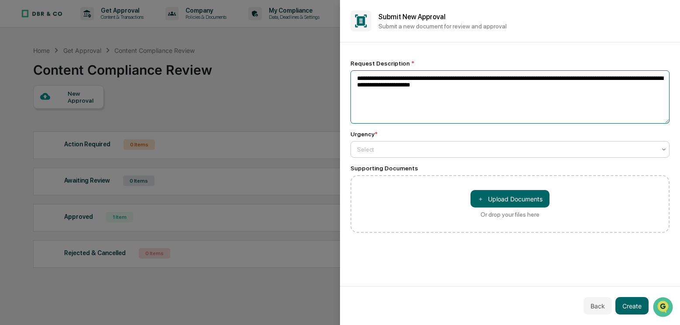
type textarea "**********"
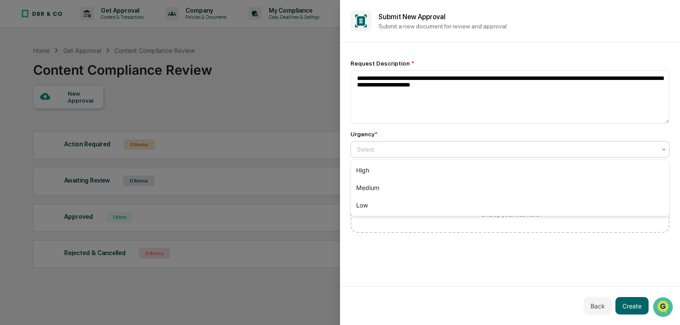
click at [466, 153] on div at bounding box center [506, 149] width 299 height 9
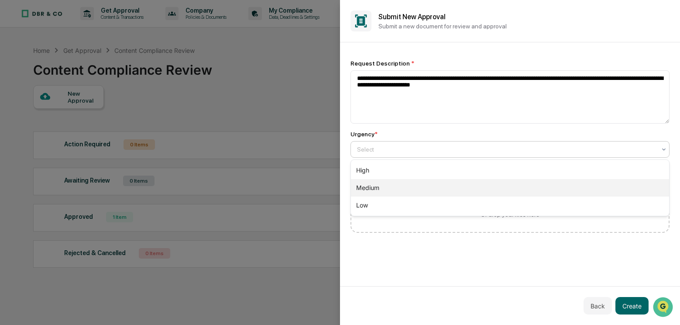
click at [382, 187] on div "Medium" at bounding box center [510, 187] width 318 height 17
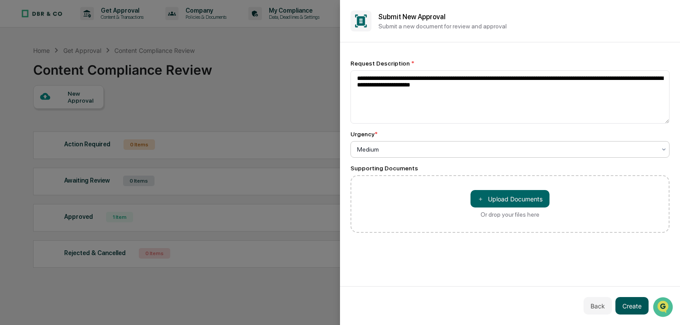
click at [644, 310] on button "Create" at bounding box center [631, 305] width 33 height 17
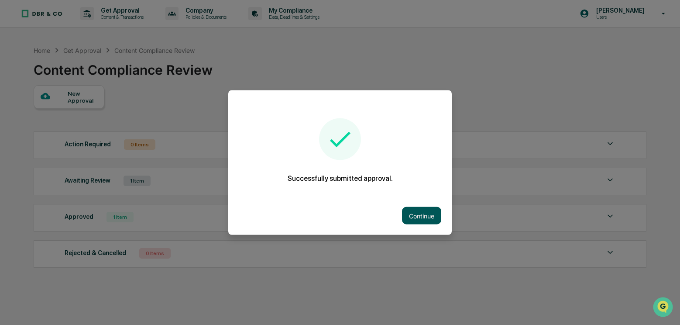
click at [425, 212] on button "Continue" at bounding box center [421, 215] width 39 height 17
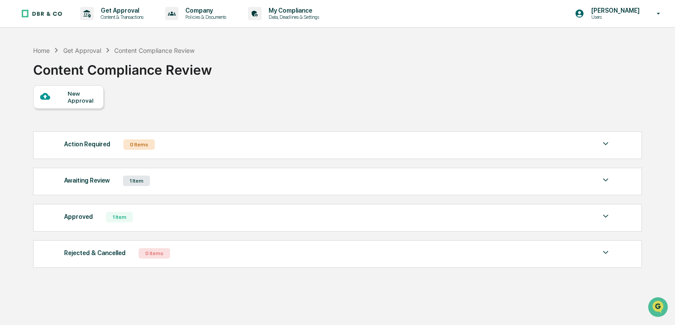
click at [620, 60] on div "Home Get Approval Content Compliance Review Content Compliance Review" at bounding box center [337, 63] width 608 height 44
